Goal: Participate in discussion: Engage in conversation with other users on a specific topic

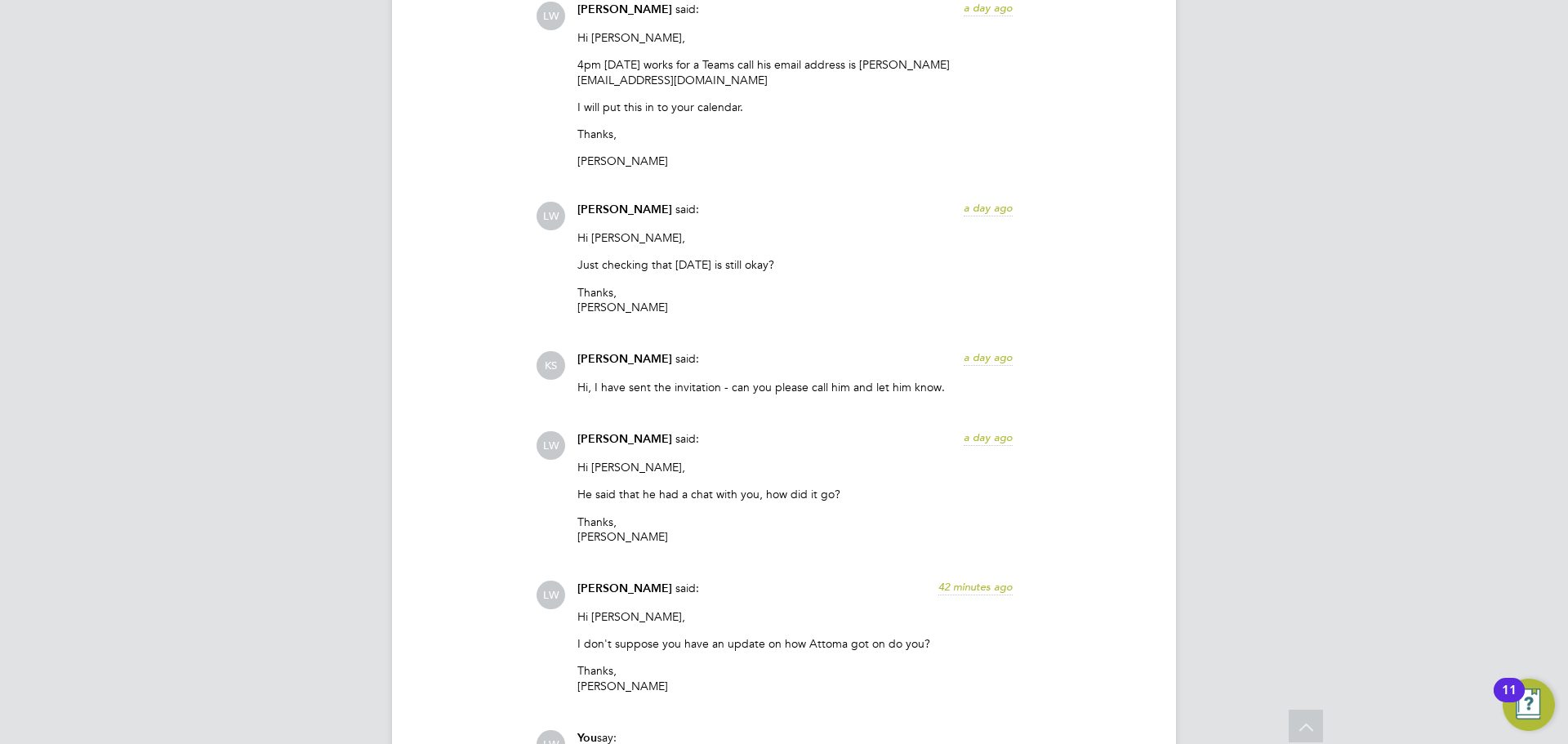
scroll to position [2411, 0]
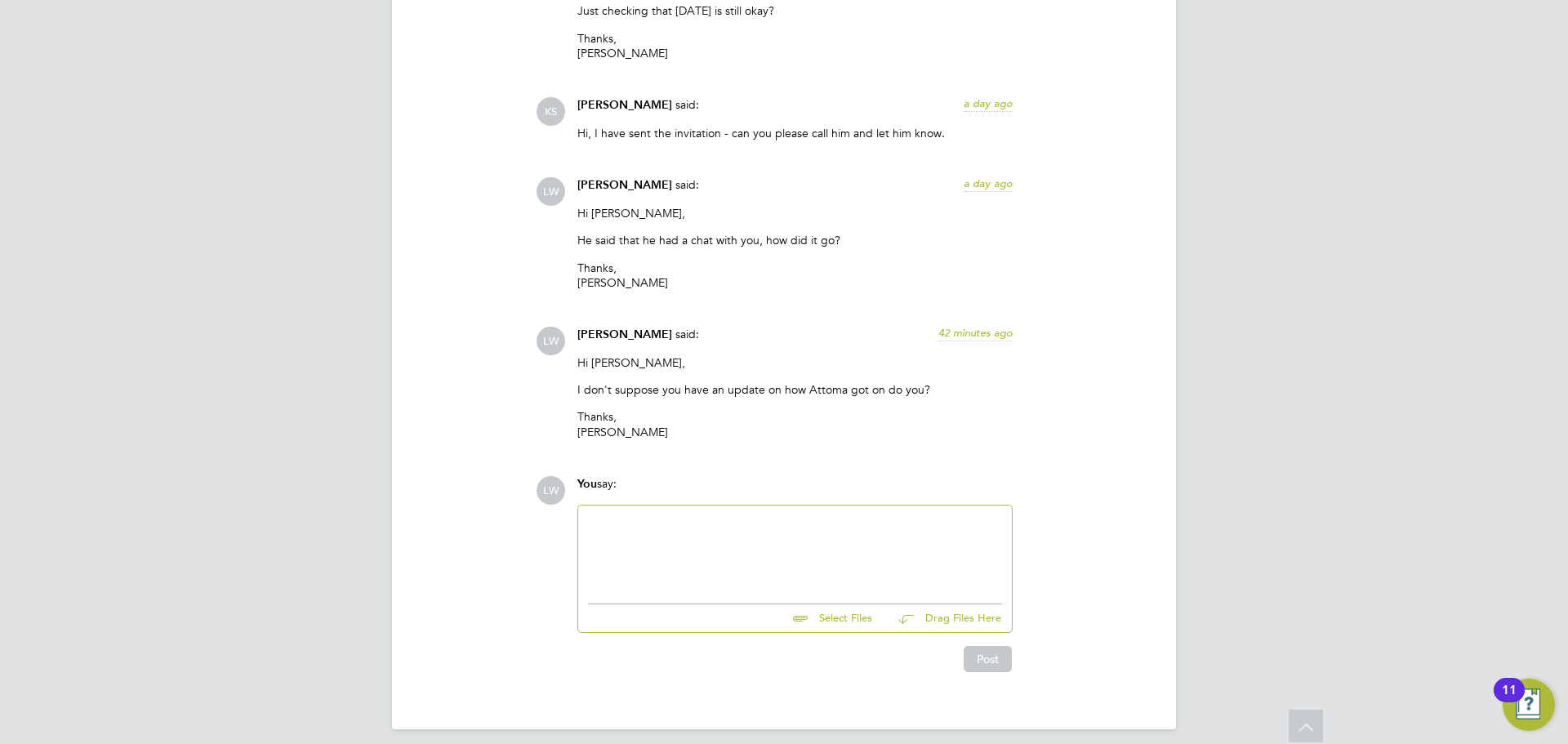
click at [739, 523] on div at bounding box center [794, 551] width 414 height 70
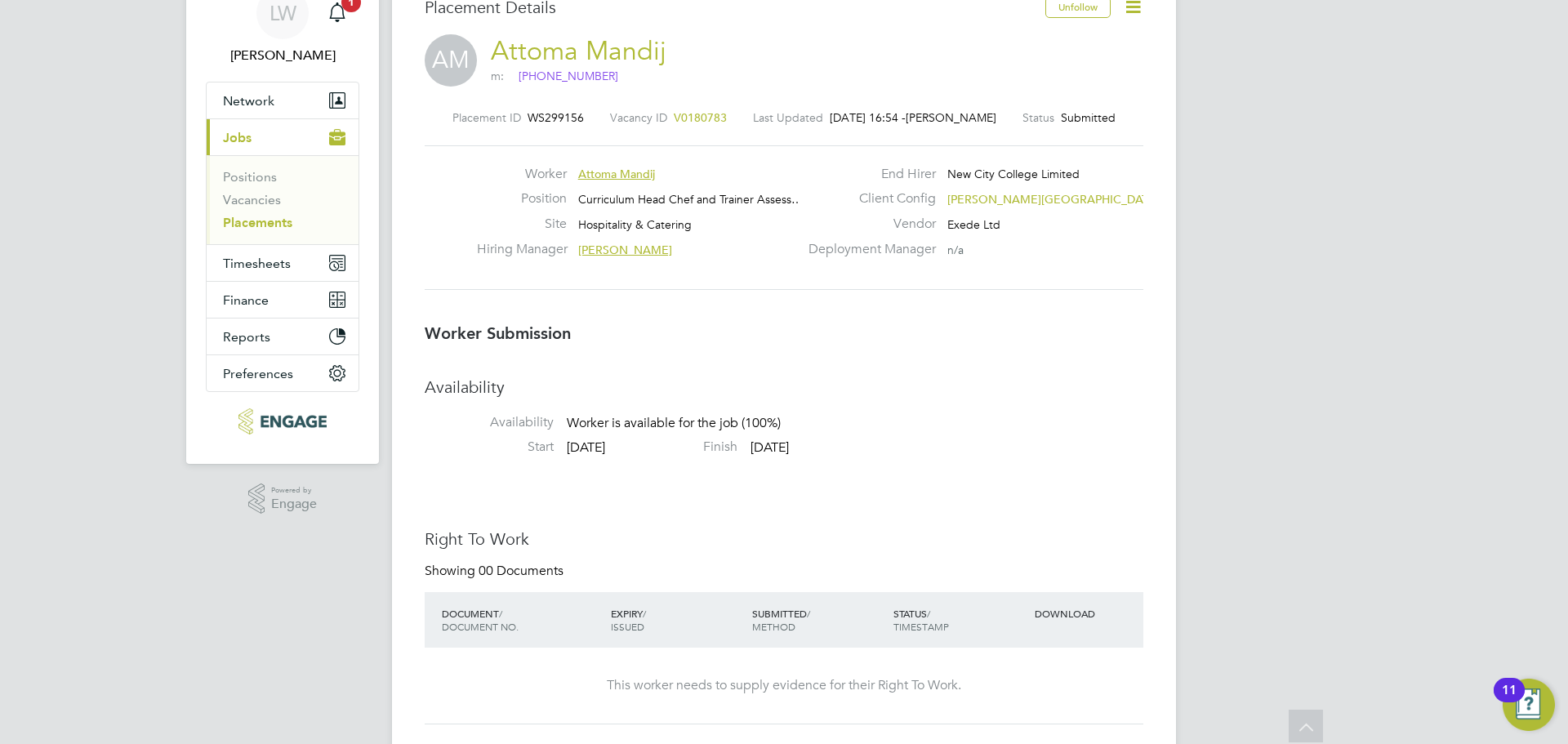
scroll to position [0, 0]
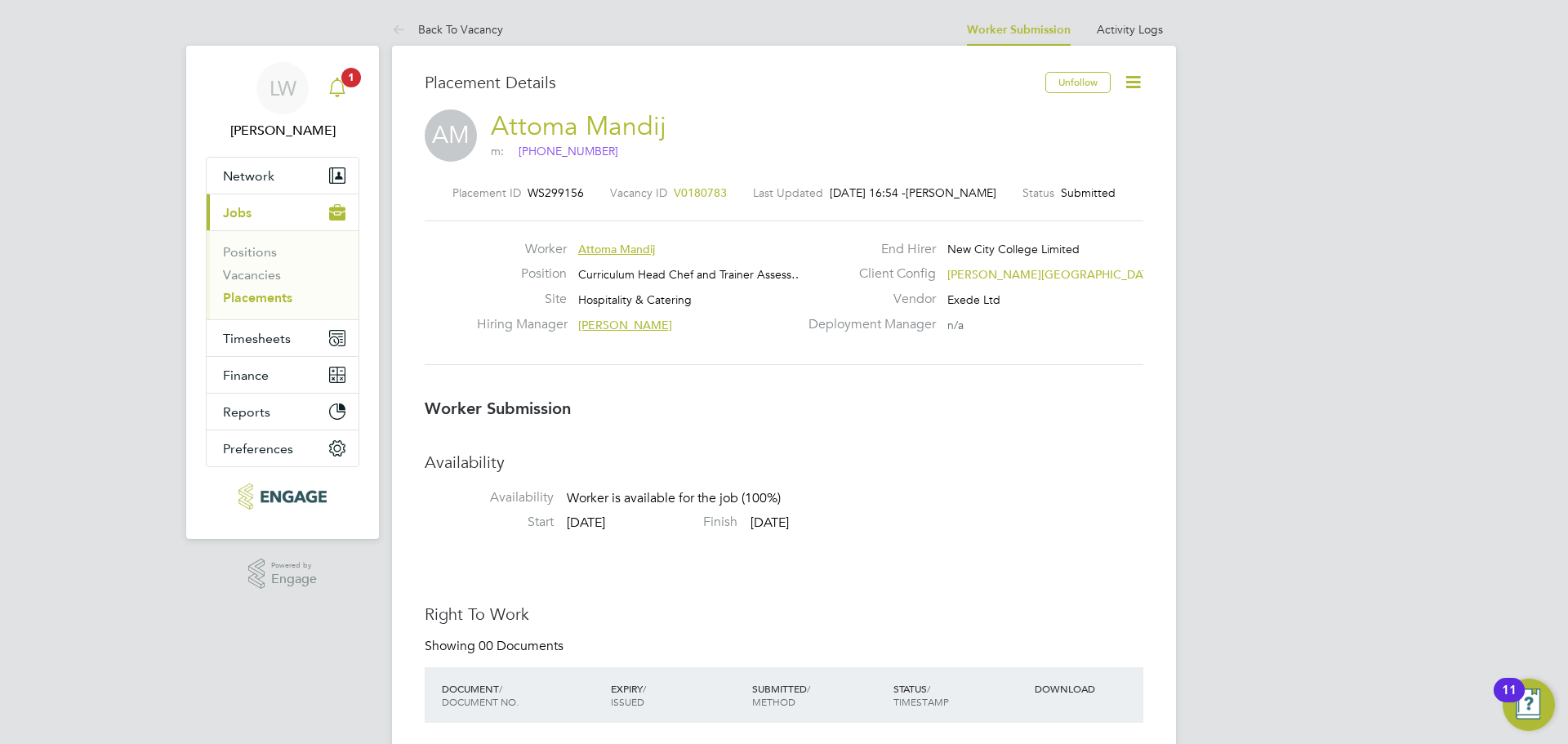
click at [340, 84] on icon "Main navigation" at bounding box center [337, 88] width 19 height 20
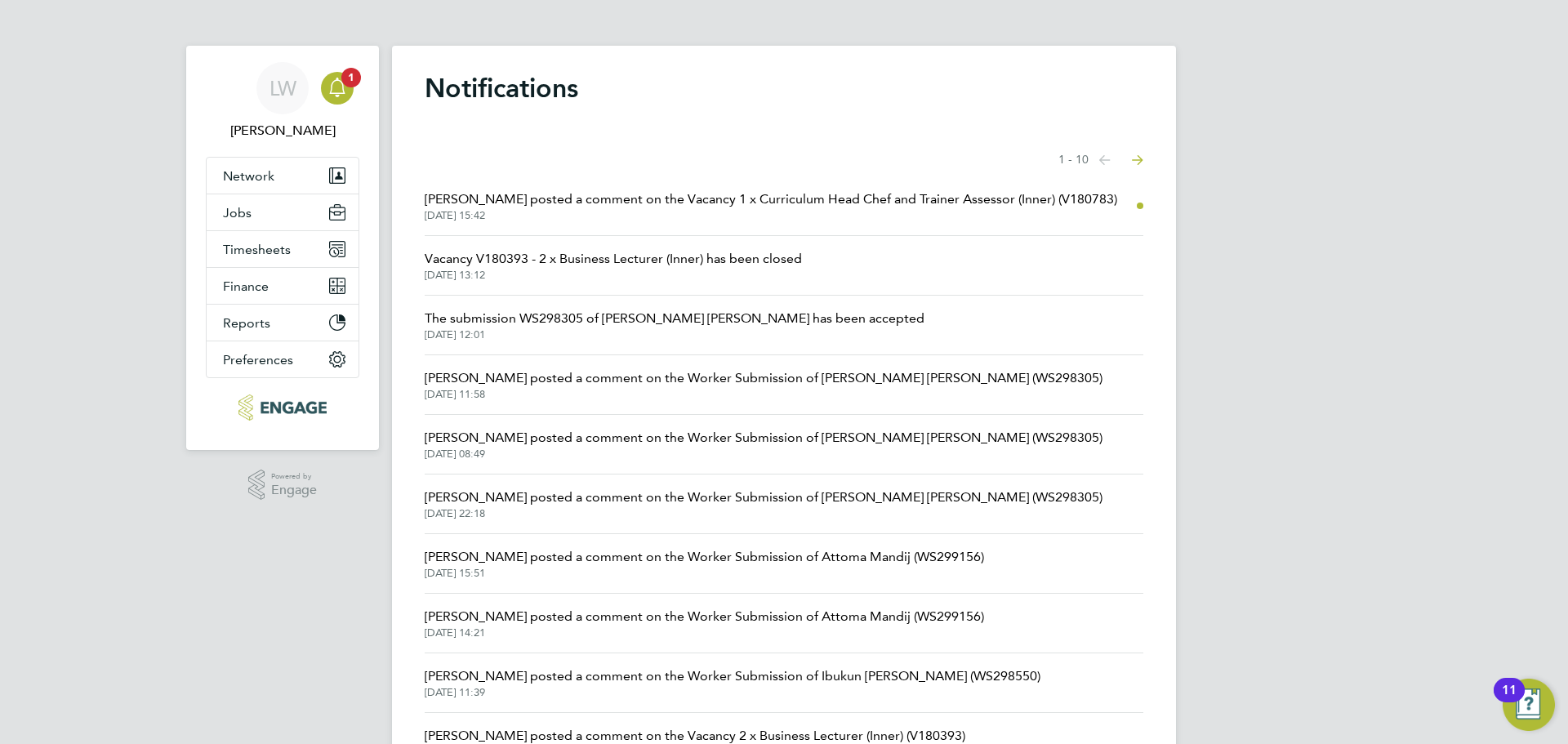
click at [664, 216] on span "[DATE] 15:42" at bounding box center [771, 215] width 693 height 13
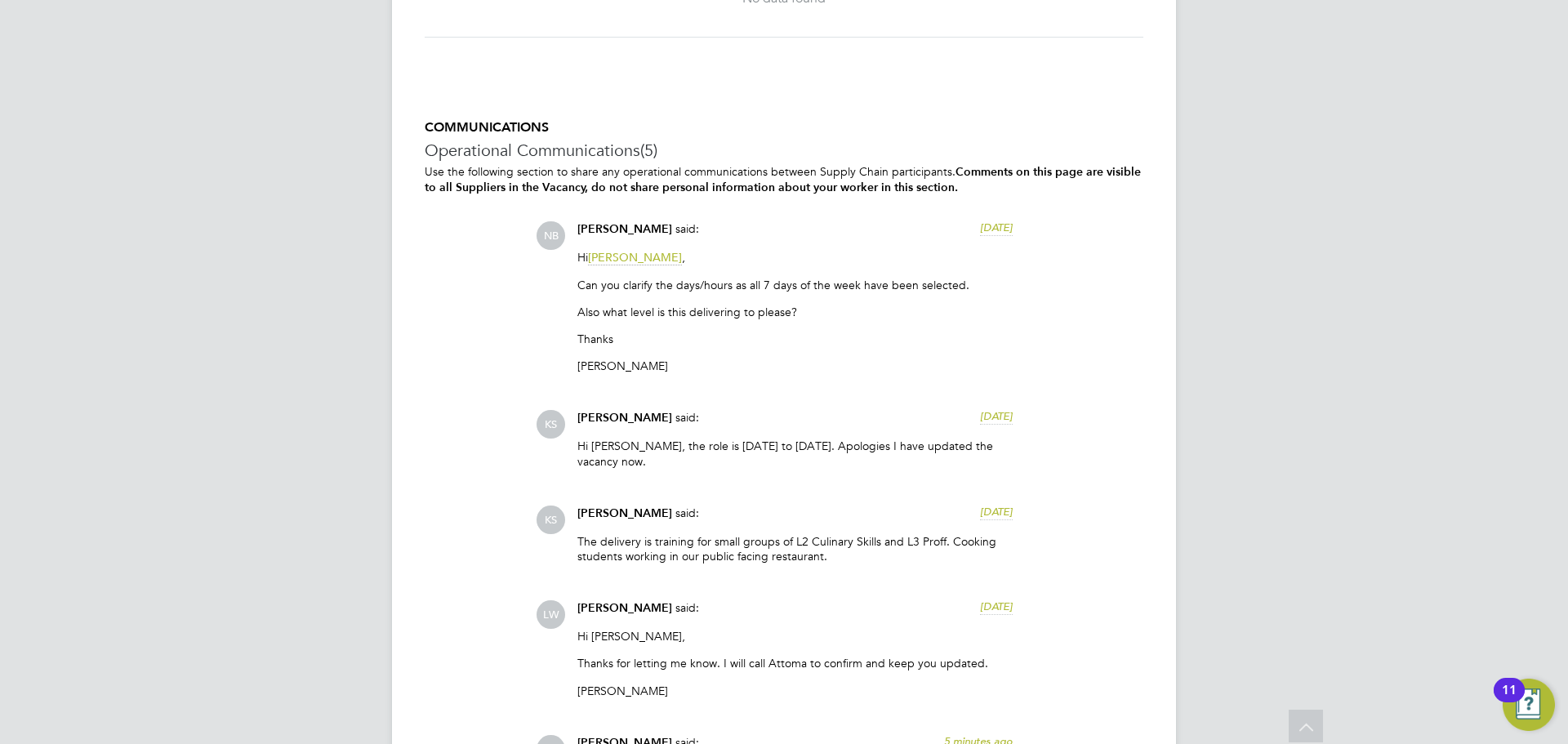
scroll to position [3661, 0]
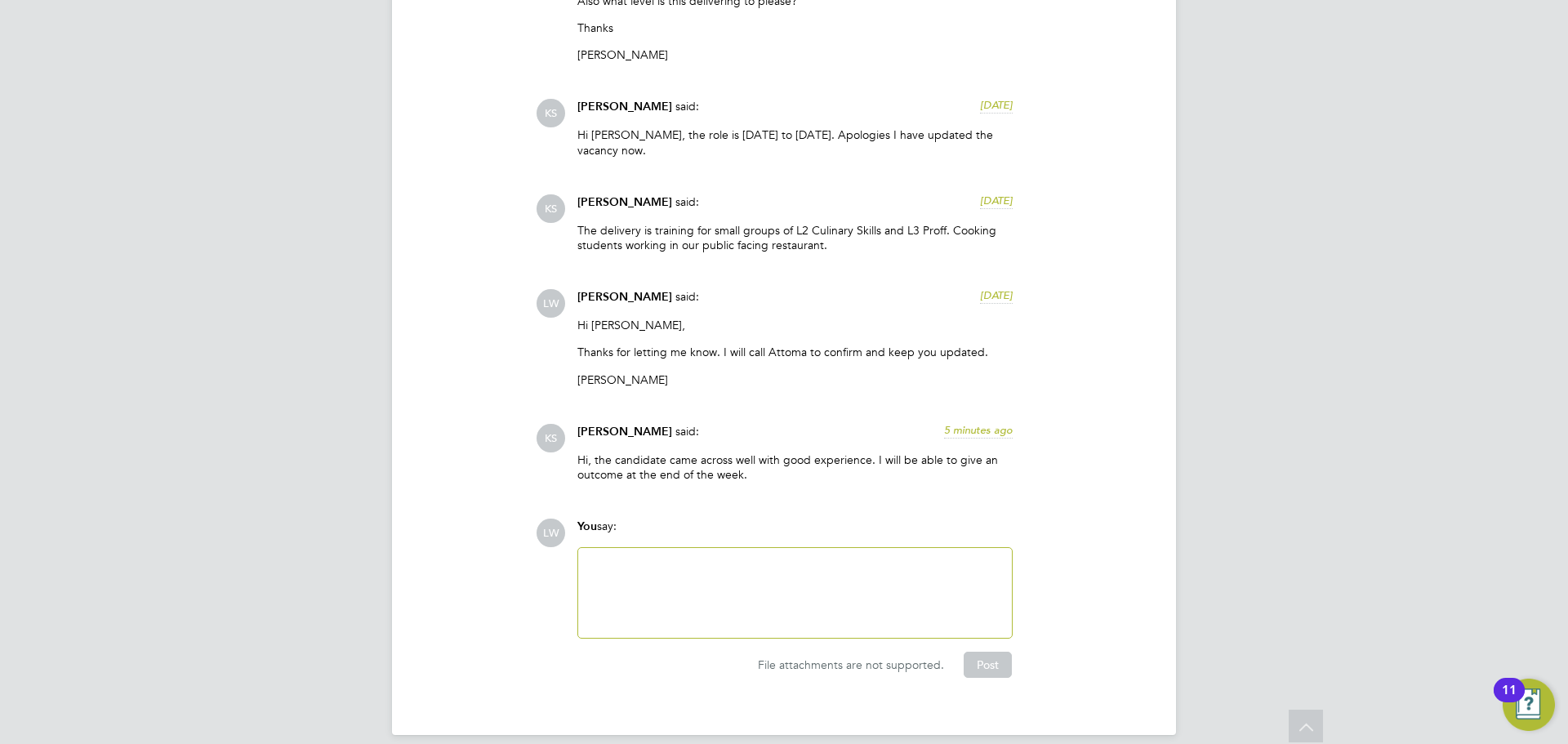
drag, startPoint x: 724, startPoint y: 569, endPoint x: 757, endPoint y: 597, distance: 43.3
click at [726, 569] on div at bounding box center [794, 593] width 414 height 70
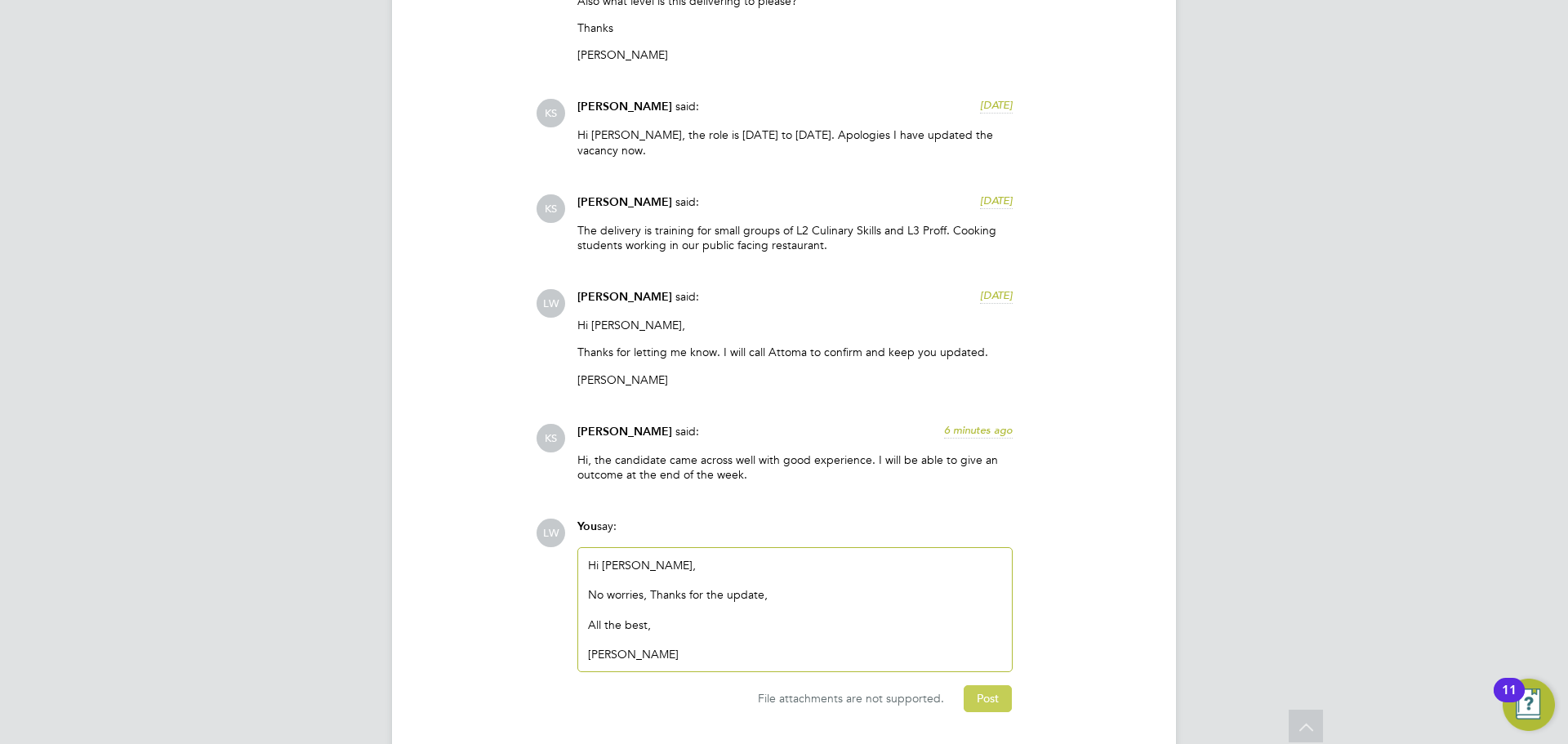
click at [971, 685] on button "Post" at bounding box center [987, 698] width 48 height 26
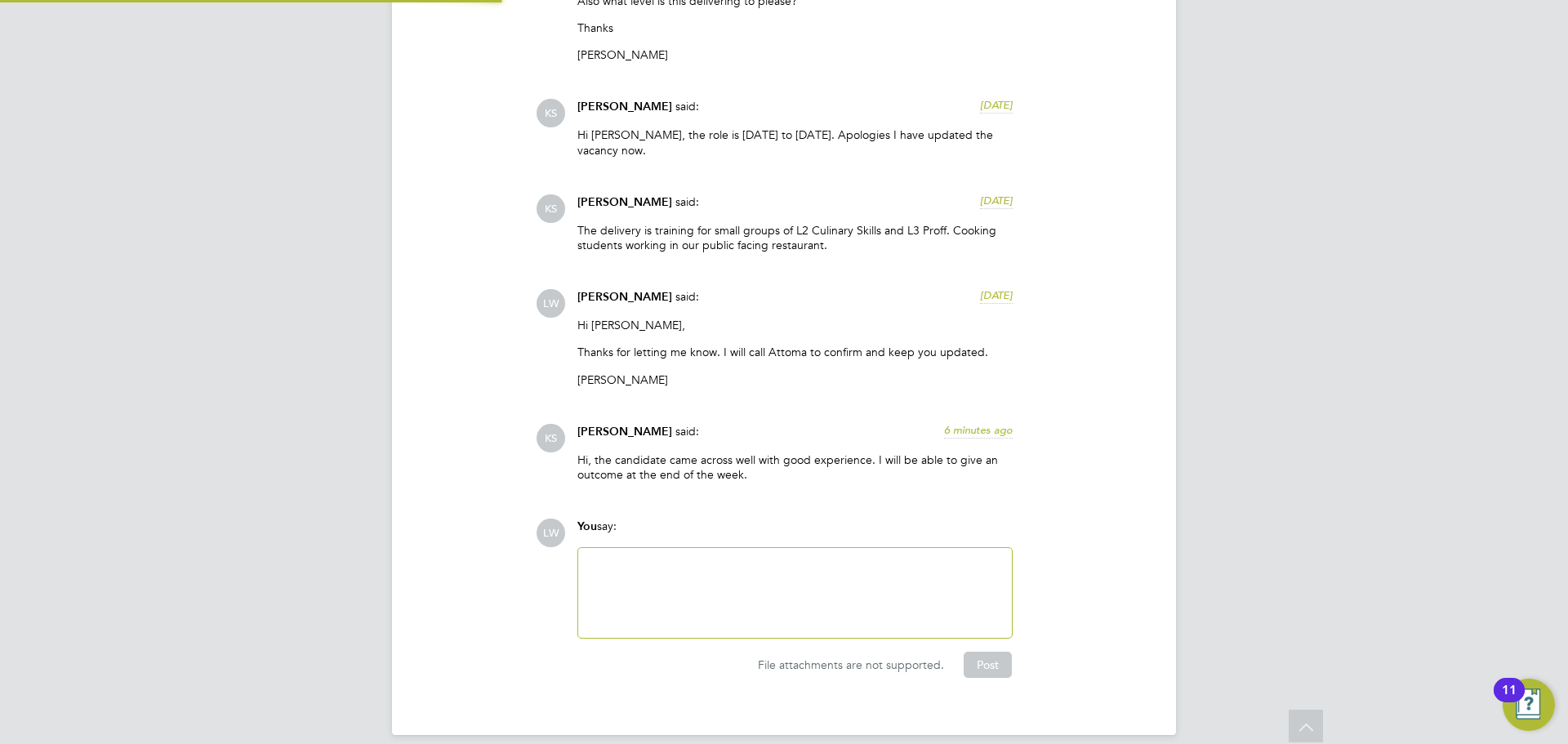
scroll to position [3823, 0]
